Goal: Navigation & Orientation: Find specific page/section

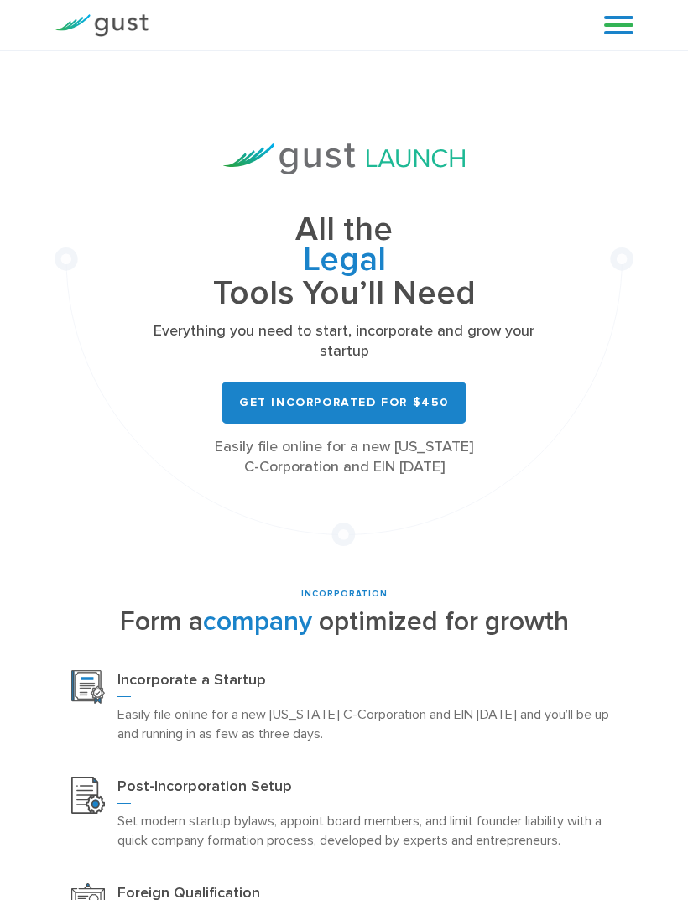
click at [117, 27] on img at bounding box center [102, 25] width 94 height 23
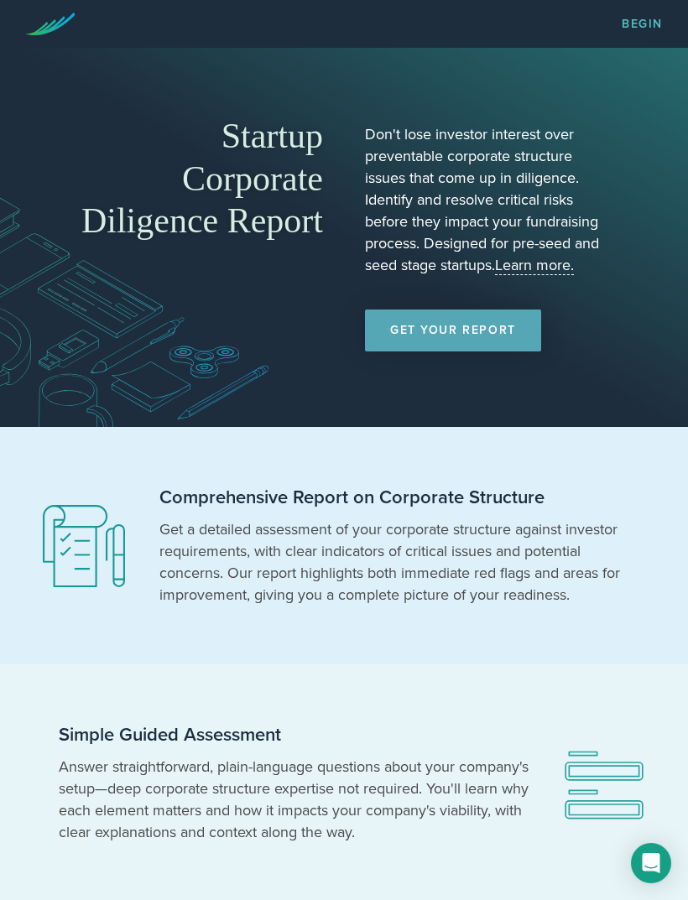
click at [465, 319] on link "Get Your Report" at bounding box center [453, 330] width 176 height 42
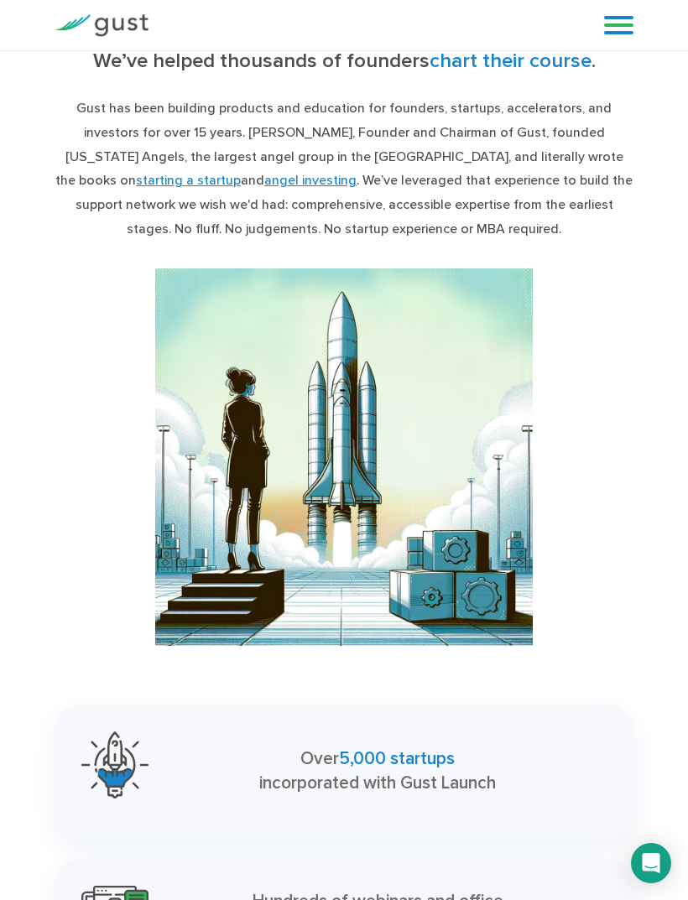
scroll to position [3026, 0]
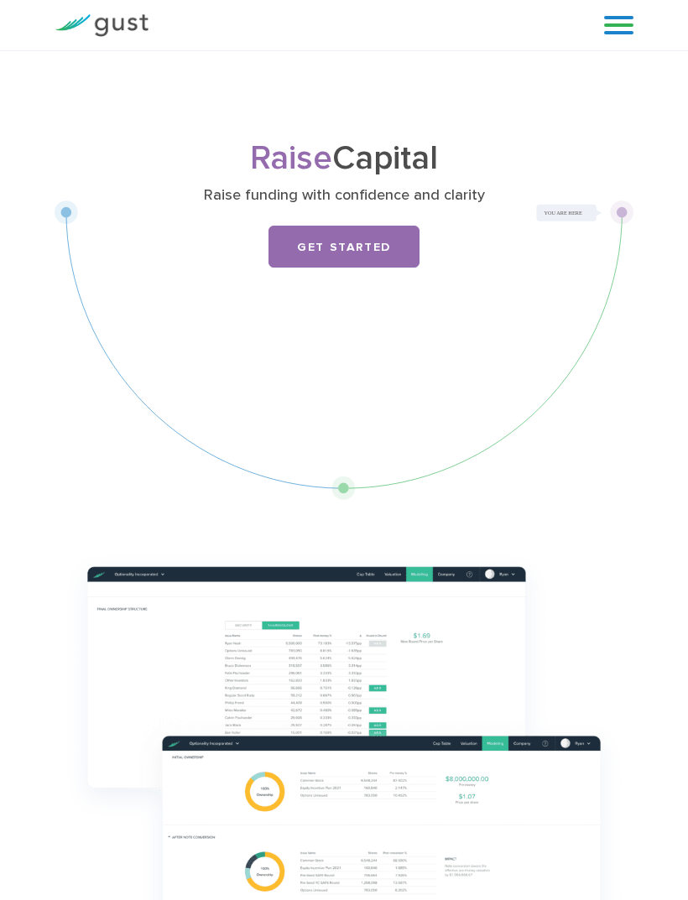
click at [379, 239] on link "Get Started" at bounding box center [343, 247] width 151 height 42
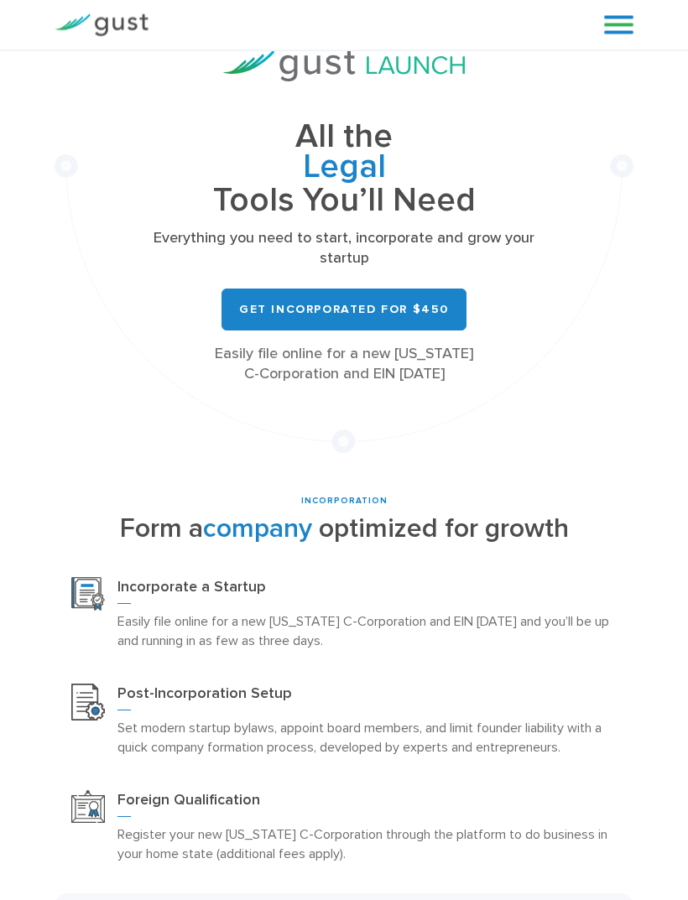
scroll to position [93, 0]
click at [428, 305] on link "Get Incorporated for $450" at bounding box center [343, 309] width 245 height 42
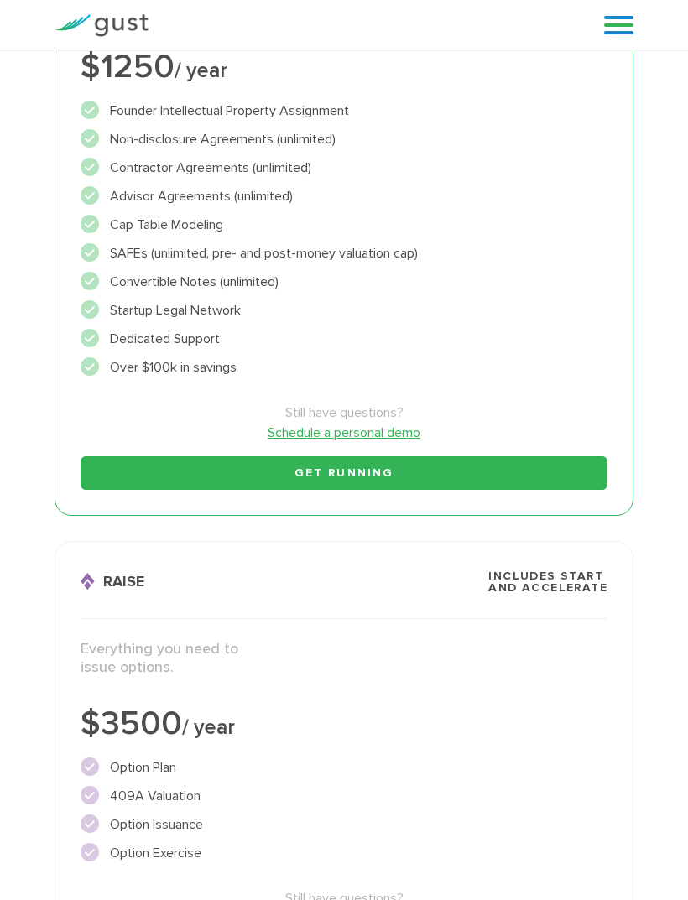
scroll to position [896, 0]
click at [556, 470] on link "Get Running" at bounding box center [343, 474] width 527 height 34
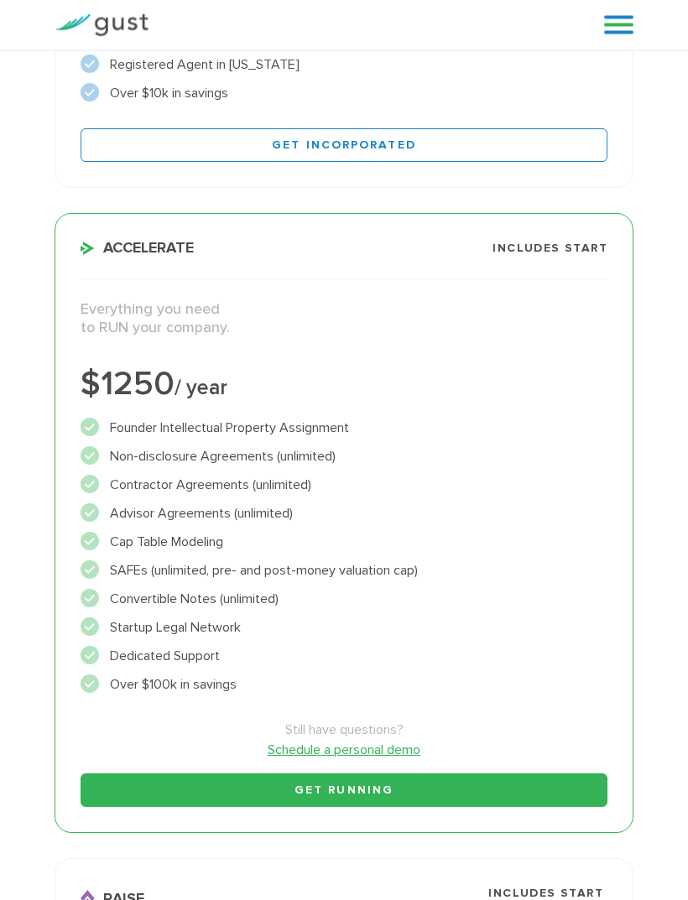
scroll to position [578, 0]
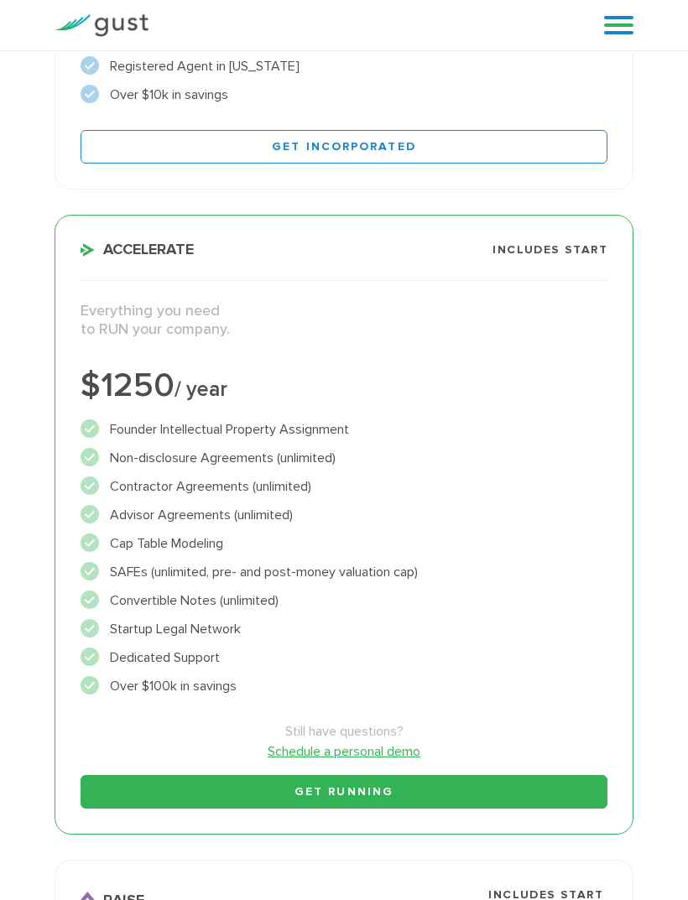
click at [467, 787] on link "Get Running" at bounding box center [343, 792] width 527 height 34
